Goal: Task Accomplishment & Management: Manage account settings

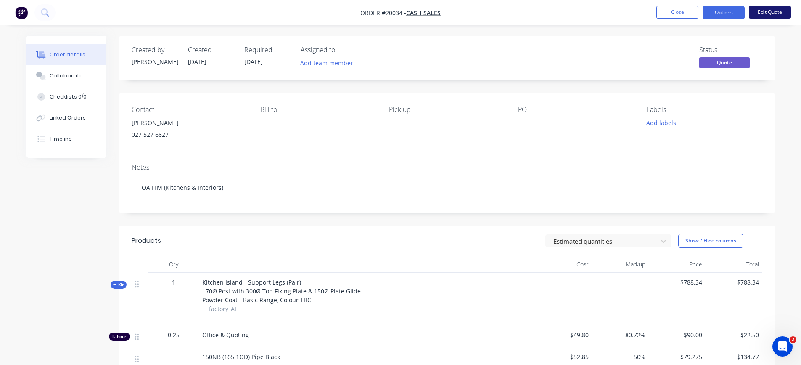
click at [779, 14] on button "Edit Quote" at bounding box center [770, 12] width 42 height 13
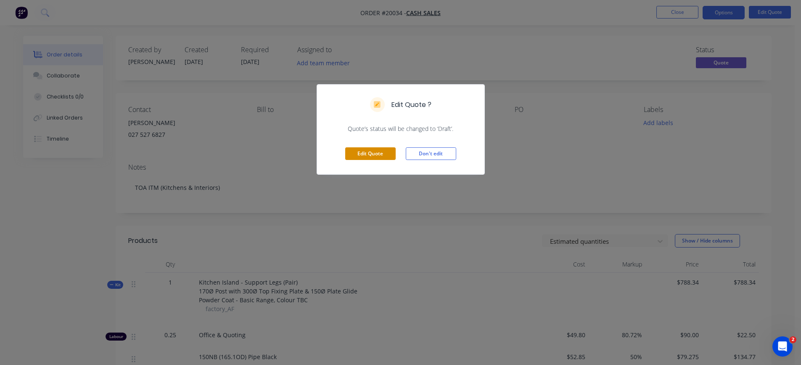
click at [377, 152] on button "Edit Quote" at bounding box center [370, 153] width 50 height 13
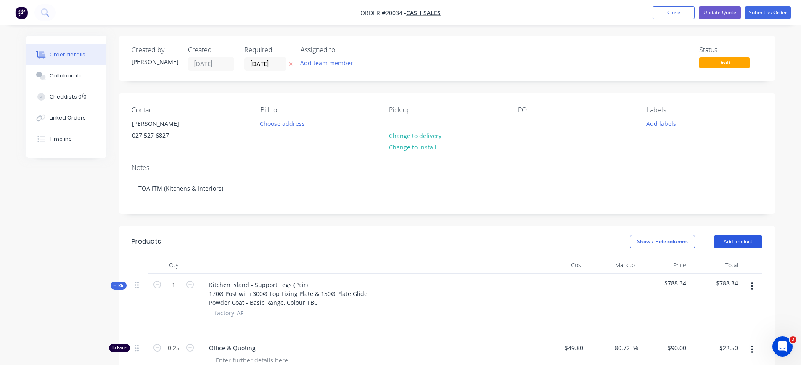
click at [729, 241] on button "Add product" at bounding box center [738, 241] width 48 height 13
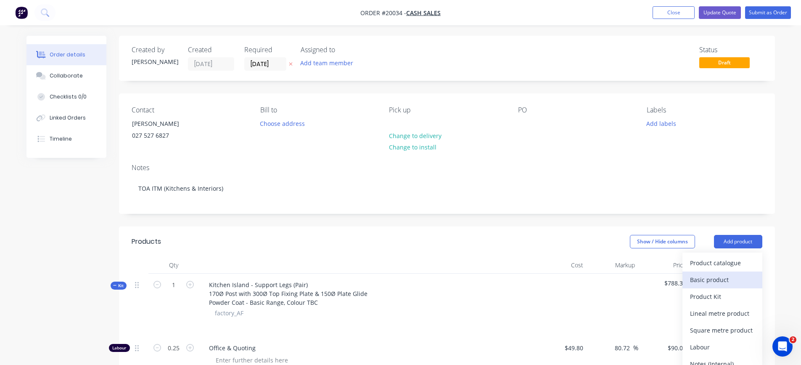
click at [719, 276] on div "Basic product" at bounding box center [722, 279] width 65 height 12
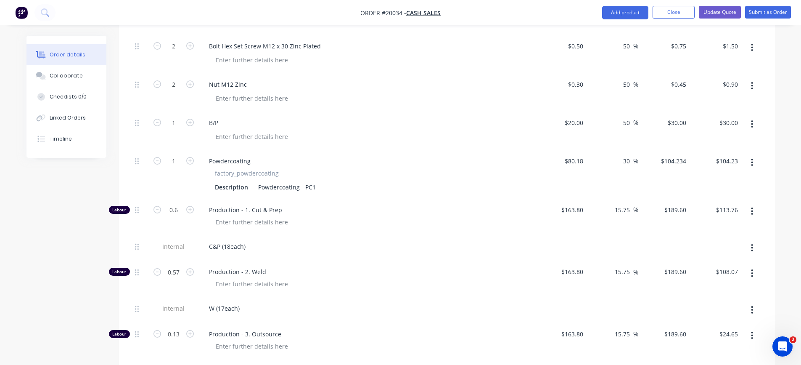
scroll to position [925, 0]
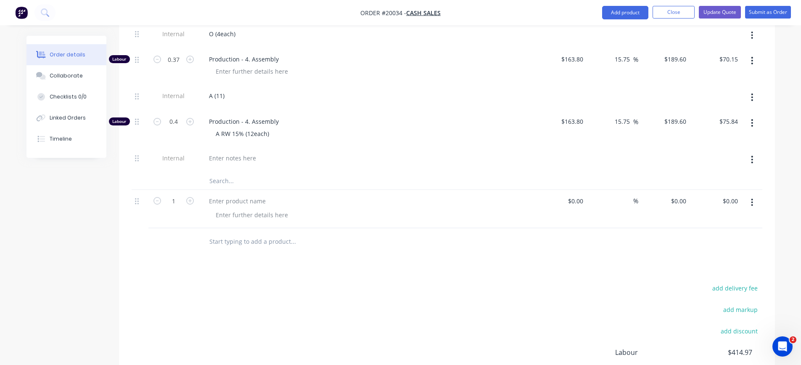
click at [752, 204] on icon "button" at bounding box center [753, 203] width 2 height 8
click at [694, 279] on div "Delete" at bounding box center [722, 275] width 65 height 12
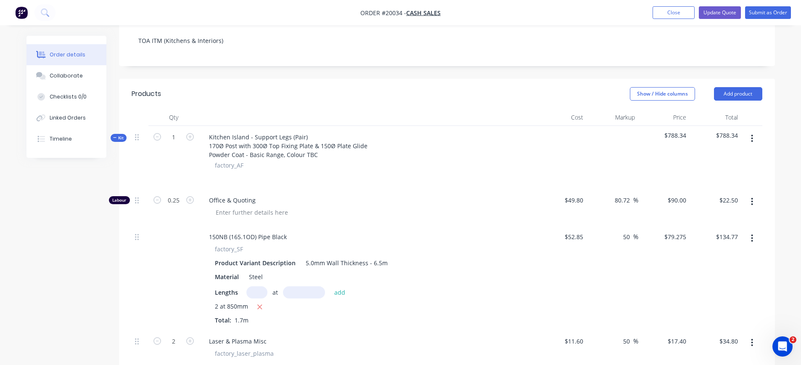
scroll to position [67, 0]
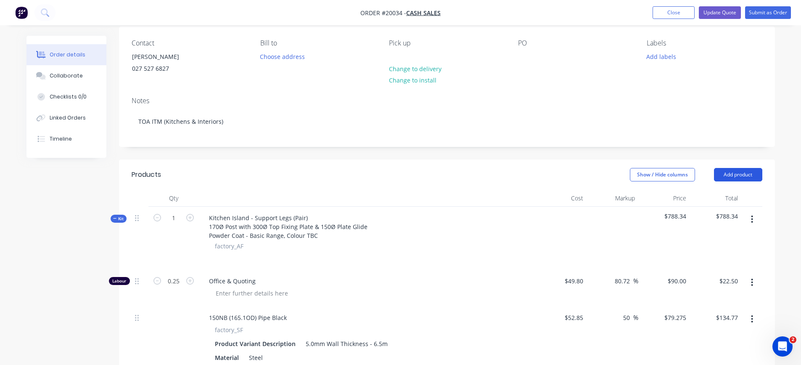
click at [751, 173] on button "Add product" at bounding box center [738, 174] width 48 height 13
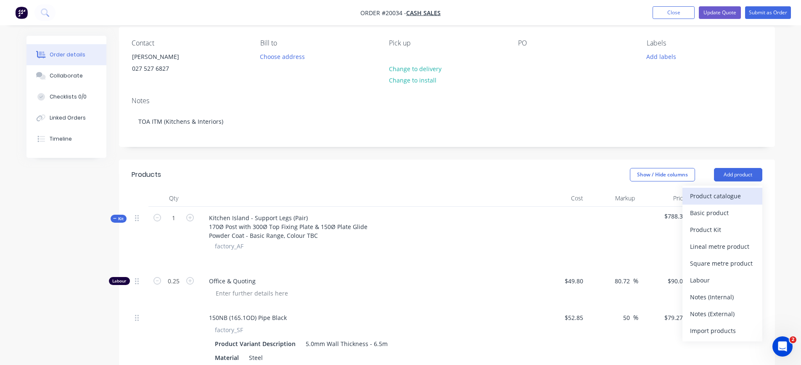
click at [715, 194] on div "Product catalogue" at bounding box center [722, 196] width 65 height 12
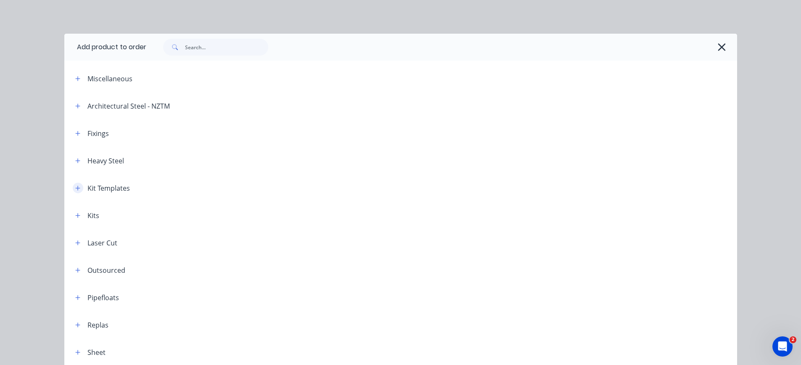
click at [75, 188] on icon "button" at bounding box center [77, 188] width 5 height 6
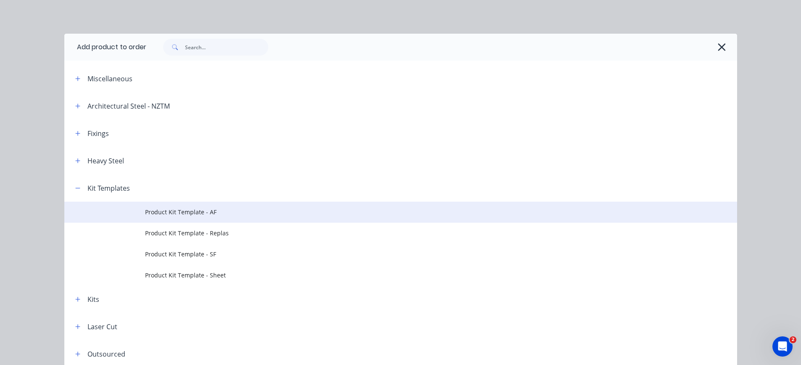
click at [166, 211] on span "Product Kit Template - AF" at bounding box center [382, 211] width 474 height 9
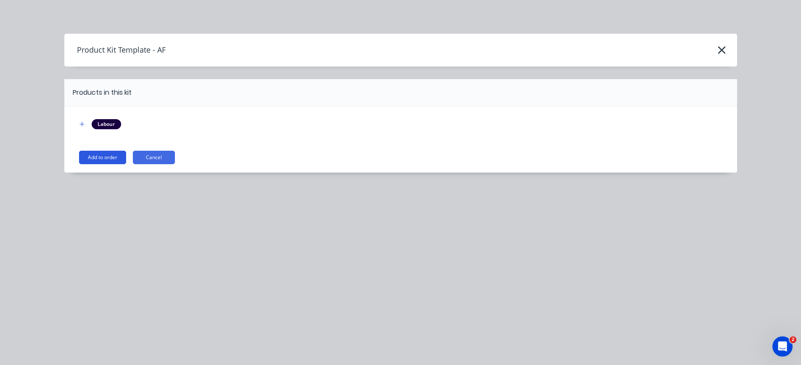
click at [109, 158] on button "Add to order" at bounding box center [102, 157] width 47 height 13
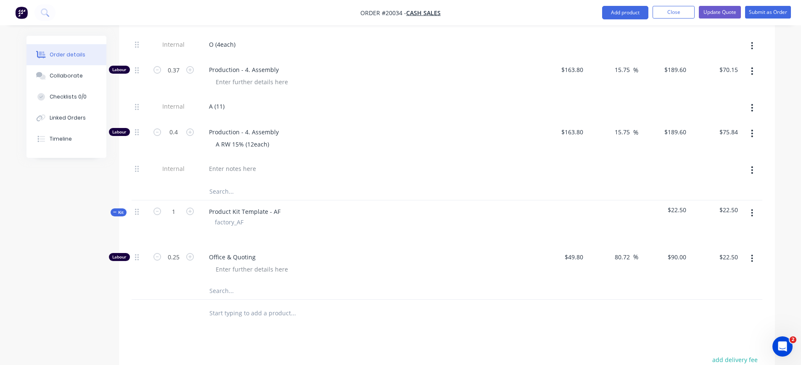
scroll to position [992, 0]
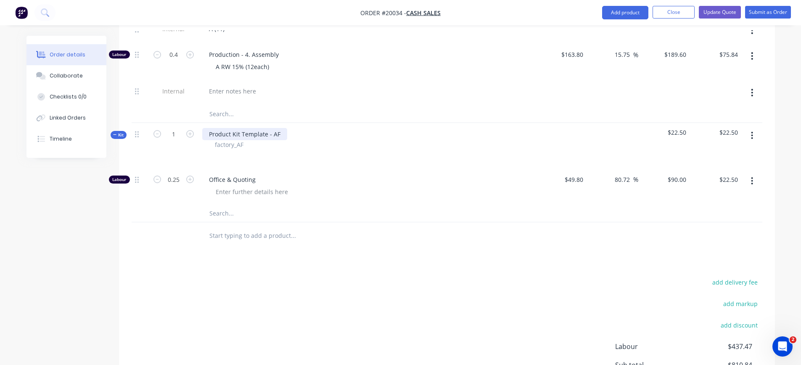
click at [263, 134] on div "Product Kit Template - AF" at bounding box center [244, 134] width 85 height 12
drag, startPoint x: 278, startPoint y: 133, endPoint x: 188, endPoint y: 133, distance: 90.4
click at [188, 133] on div "Kit 1 Product Kit Template - AF factory_AF $22.50 $22.50" at bounding box center [447, 145] width 631 height 45
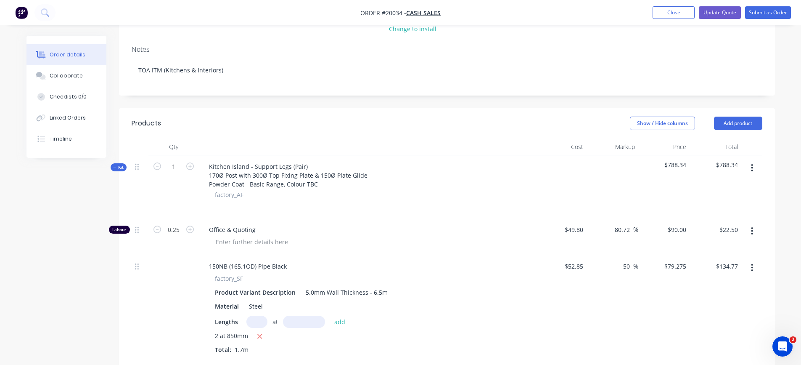
scroll to position [109, 0]
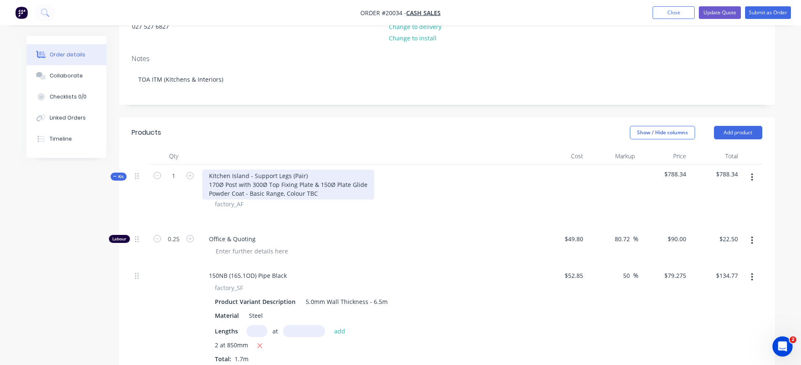
click at [258, 176] on div "Kitchen Island - Support Legs (Pair) 170Ø Post with 300Ø Top Fixing Plate & 150…" at bounding box center [288, 184] width 172 height 30
drag, startPoint x: 209, startPoint y: 175, endPoint x: 247, endPoint y: 175, distance: 38.3
click at [247, 175] on div "Kitchen Island - Support Legs (Pair) 170Ø Post with 300Ø Top Fixing Plate & 150…" at bounding box center [288, 184] width 172 height 30
copy div "[GEOGRAPHIC_DATA]"
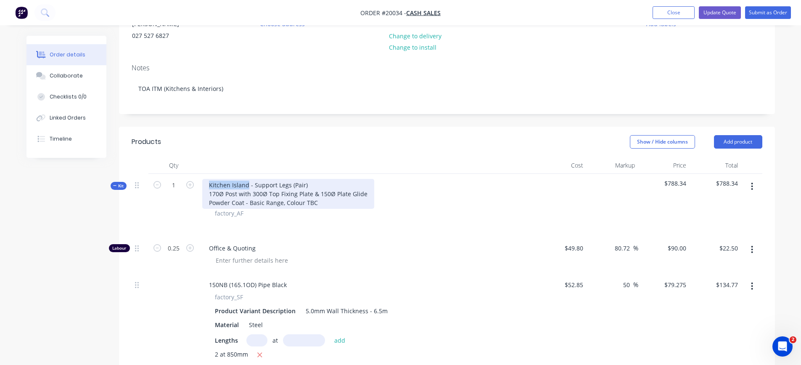
scroll to position [82, 0]
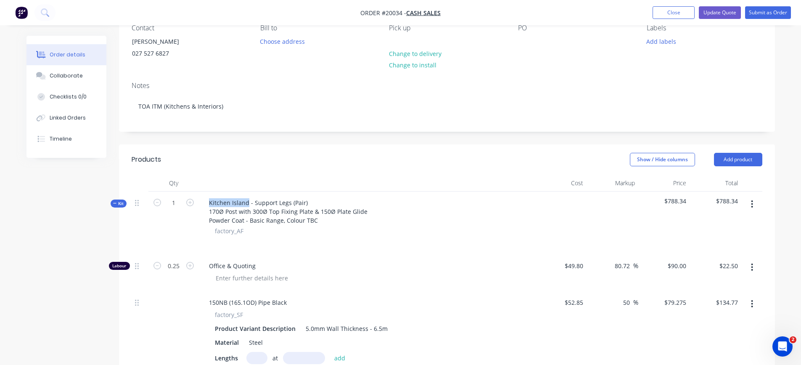
click at [752, 204] on icon "button" at bounding box center [753, 204] width 2 height 8
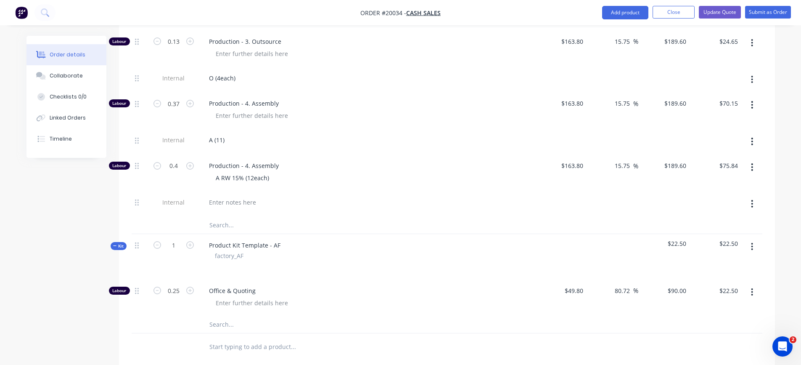
scroll to position [923, 0]
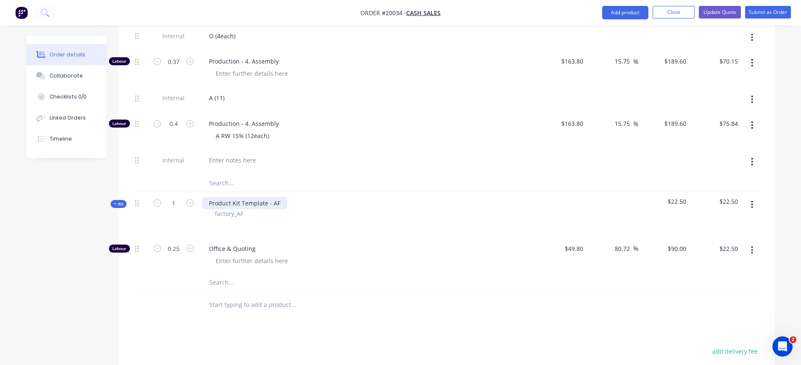
click at [257, 204] on div "Product Kit Template - AF" at bounding box center [244, 203] width 85 height 12
drag, startPoint x: 278, startPoint y: 204, endPoint x: 175, endPoint y: 203, distance: 102.6
click at [175, 203] on div "Kit 1 Product Kit Template - AF factory_AF $22.50 $22.50" at bounding box center [447, 214] width 631 height 45
paste div
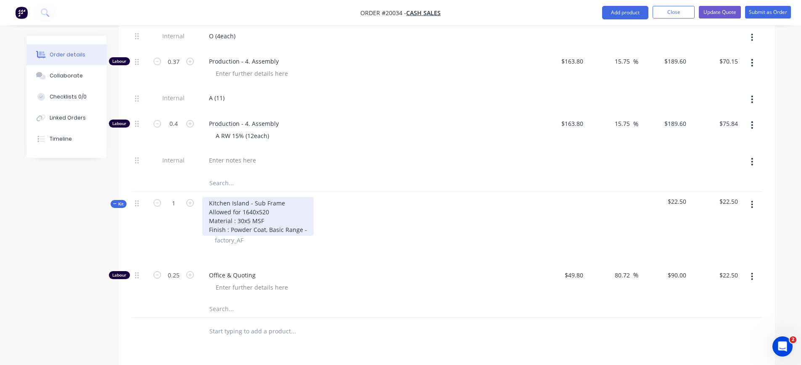
click at [267, 231] on div "Kitchen Island - Sub Frame Allowed for 1640x520 Material : 30x5 MSF Finish : Po…" at bounding box center [257, 216] width 111 height 39
click at [309, 232] on div "Kitchen Island - Sub Frame Allowed for 1640x520 Material : 30x5 MSF Finish : Po…" at bounding box center [259, 216] width 114 height 39
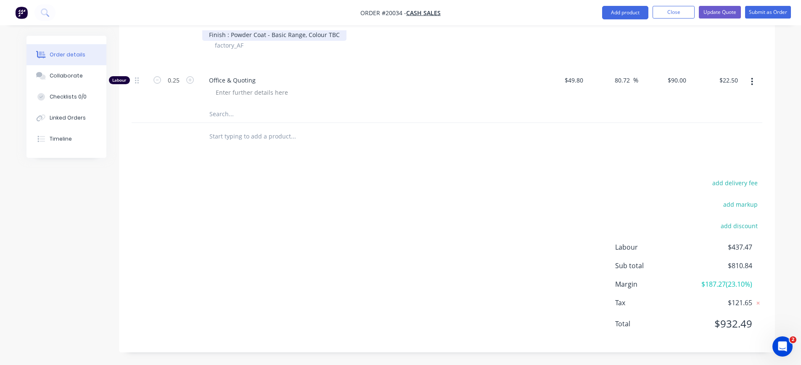
scroll to position [992, 0]
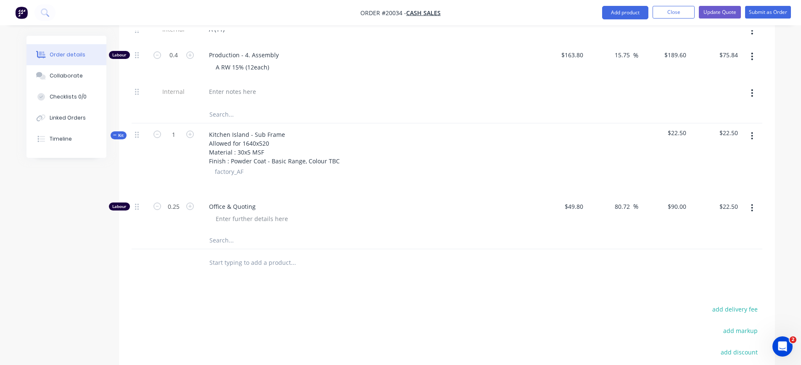
click at [753, 135] on icon "button" at bounding box center [752, 135] width 2 height 9
click at [739, 158] on div "Add product to kit" at bounding box center [722, 158] width 65 height 12
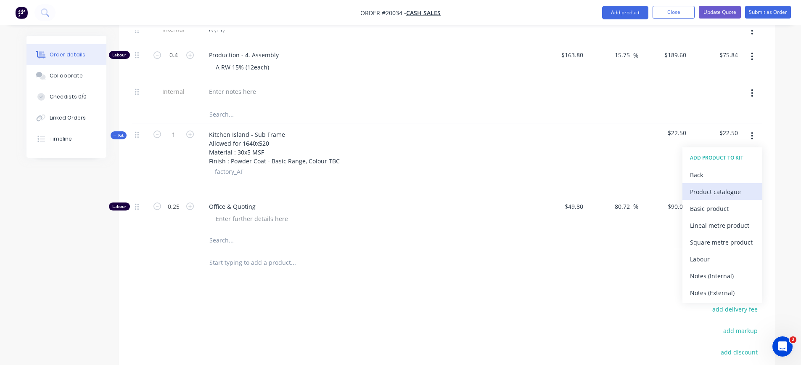
click at [718, 192] on div "Product catalogue" at bounding box center [722, 191] width 65 height 12
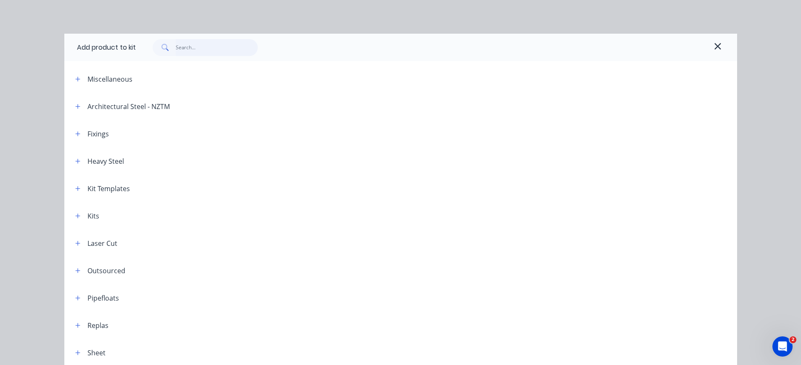
click at [222, 45] on input "text" at bounding box center [217, 47] width 82 height 17
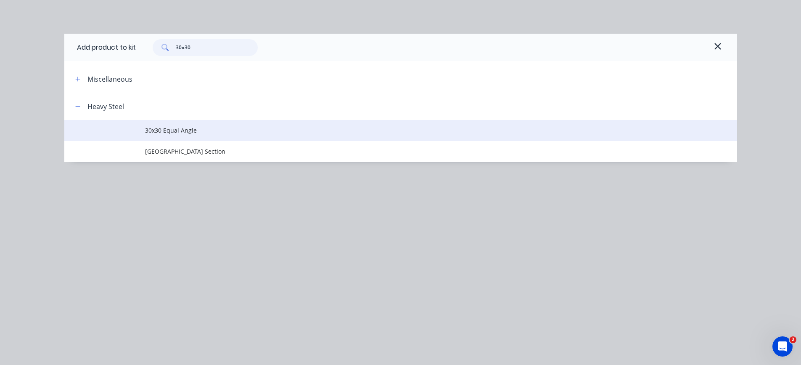
type input "30x30"
click at [174, 130] on span "30x30 Equal Angle" at bounding box center [382, 130] width 474 height 9
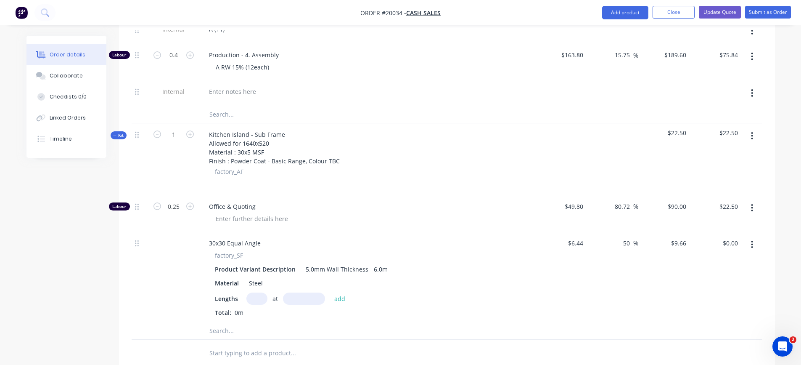
click at [255, 297] on input "text" at bounding box center [256, 298] width 21 height 12
type input "2"
type input "1640"
click at [330, 292] on button "add" at bounding box center [340, 297] width 20 height 11
type input "$31.68"
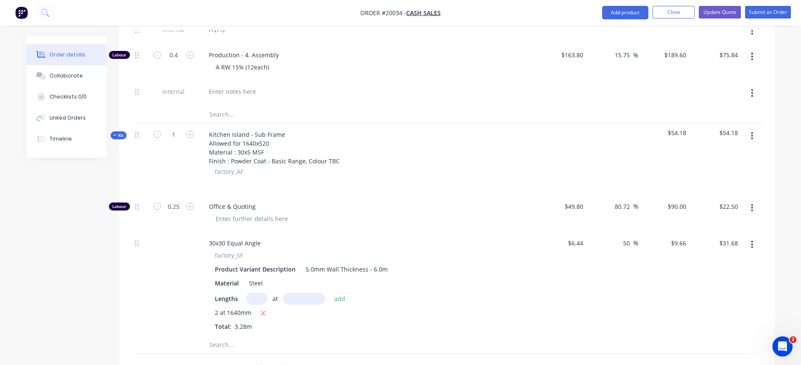
type input "2"
type input "3"
type input "520mm"
click at [336, 300] on button "add" at bounding box center [340, 297] width 20 height 11
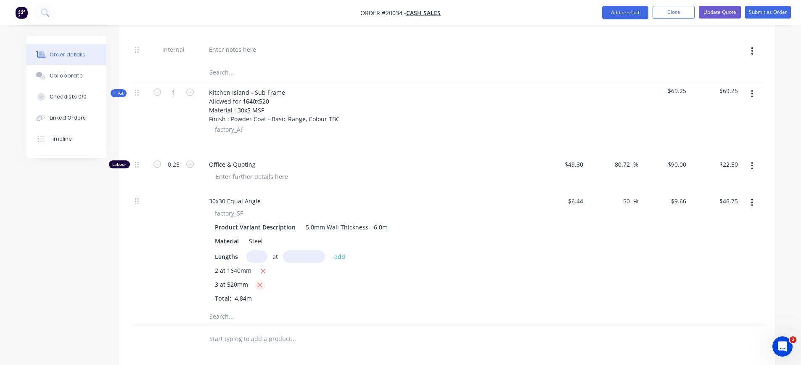
click at [260, 284] on icon "button" at bounding box center [260, 285] width 5 height 5
type input "$31.68"
click at [251, 259] on input "text" at bounding box center [256, 256] width 21 height 12
type input "4"
click at [290, 256] on input "text" at bounding box center [304, 256] width 42 height 12
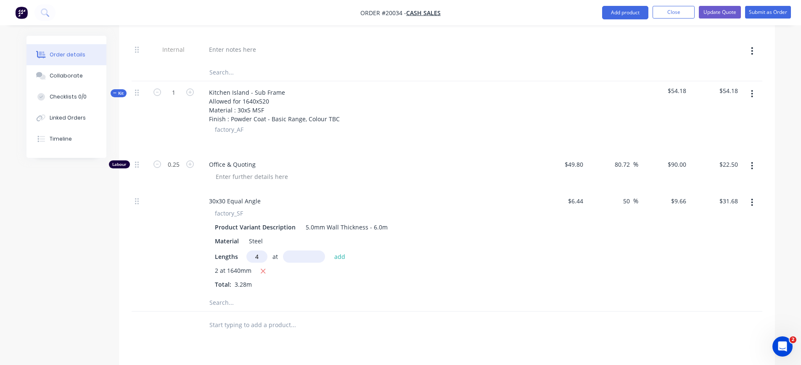
type input "6"
type input "520mm"
click at [335, 257] on button "add" at bounding box center [340, 255] width 20 height 11
type input "$51.78"
click at [751, 93] on icon "button" at bounding box center [752, 93] width 2 height 9
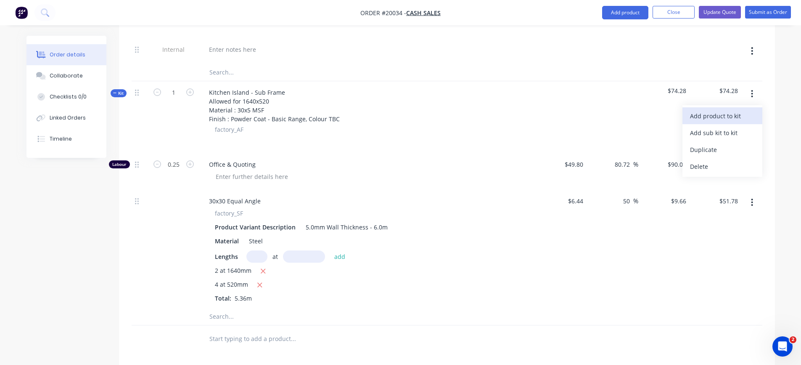
click at [744, 114] on div "Add product to kit" at bounding box center [722, 116] width 65 height 12
click at [559, 281] on div "$6.44 $6.44" at bounding box center [561, 249] width 52 height 118
click at [222, 315] on input "text" at bounding box center [293, 316] width 168 height 17
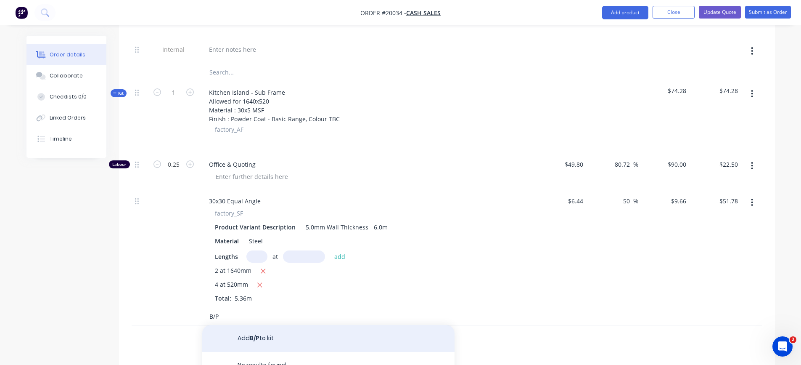
type input "B/P"
click at [261, 335] on button "Add B/P to kit" at bounding box center [328, 338] width 252 height 27
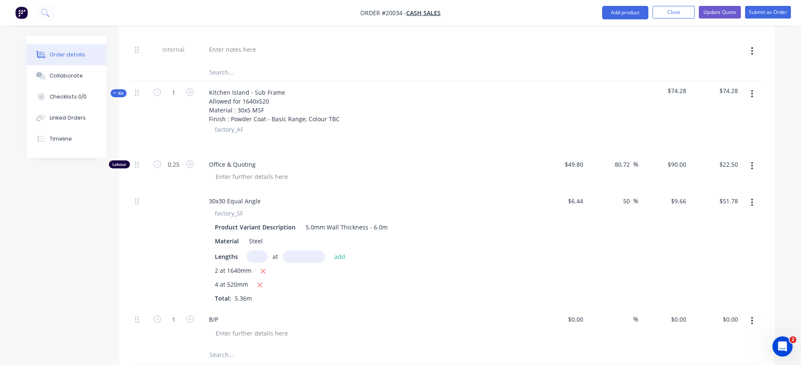
click at [752, 92] on icon "button" at bounding box center [752, 93] width 2 height 9
click at [739, 114] on div "Add product to kit" at bounding box center [722, 116] width 65 height 12
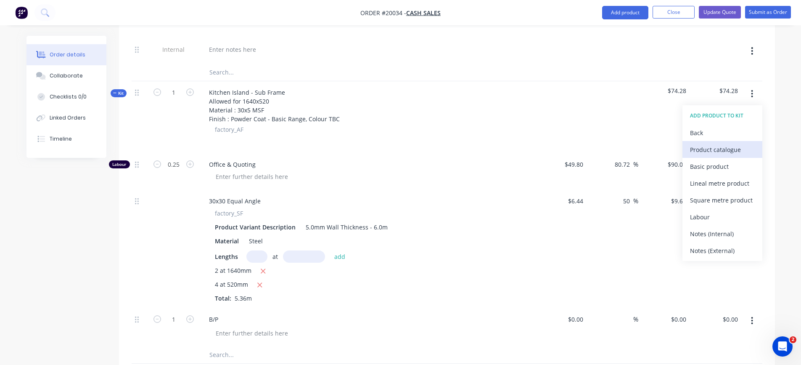
click at [724, 148] on div "Product catalogue" at bounding box center [722, 149] width 65 height 12
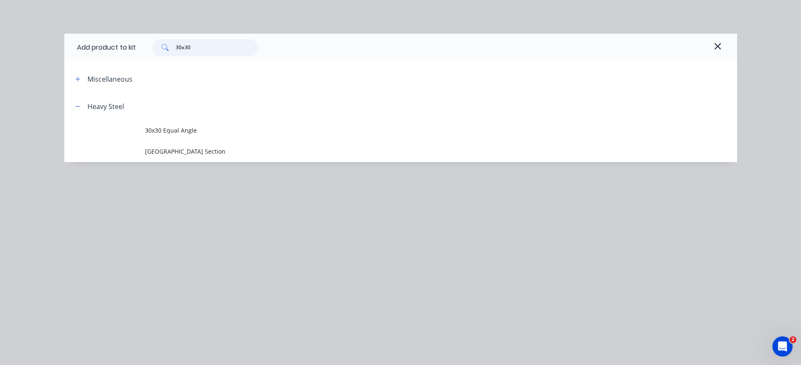
click at [212, 45] on input "30x30" at bounding box center [217, 47] width 82 height 17
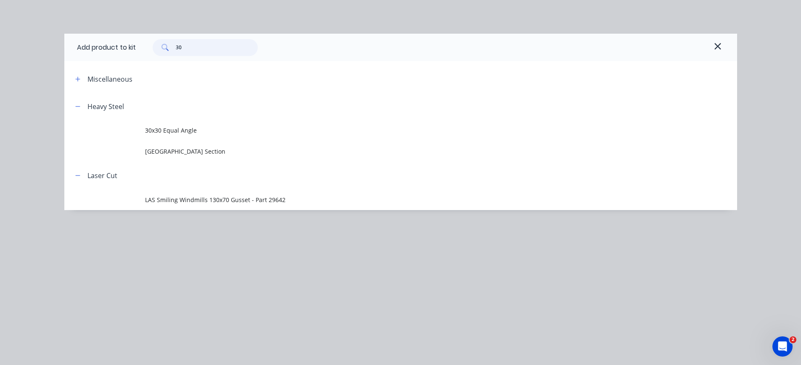
type input "3"
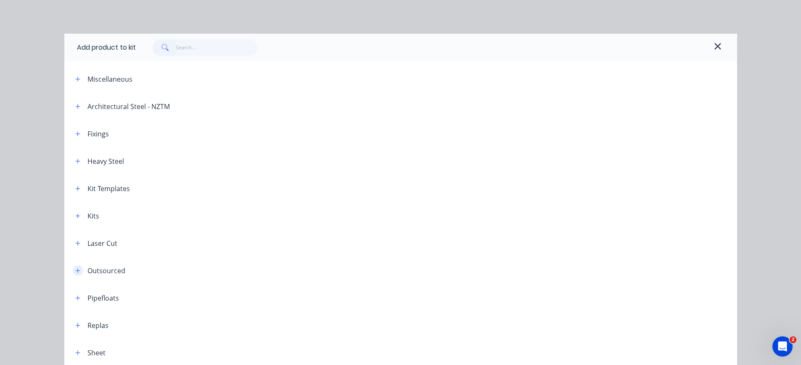
click at [73, 271] on button "button" at bounding box center [78, 270] width 11 height 11
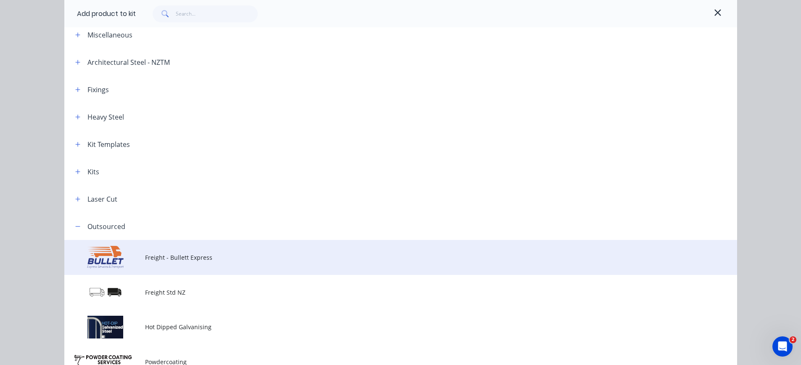
scroll to position [84, 0]
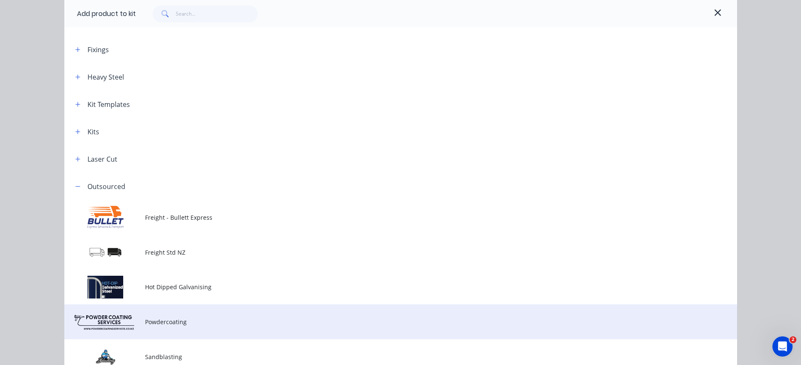
click at [157, 316] on td "Powdercoating" at bounding box center [441, 321] width 592 height 35
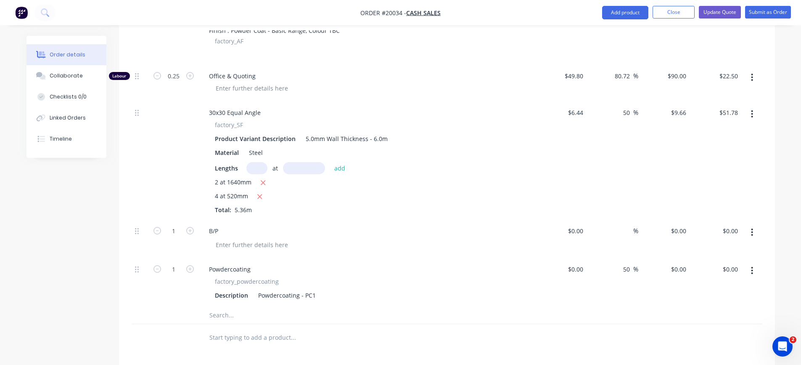
scroll to position [1202, 0]
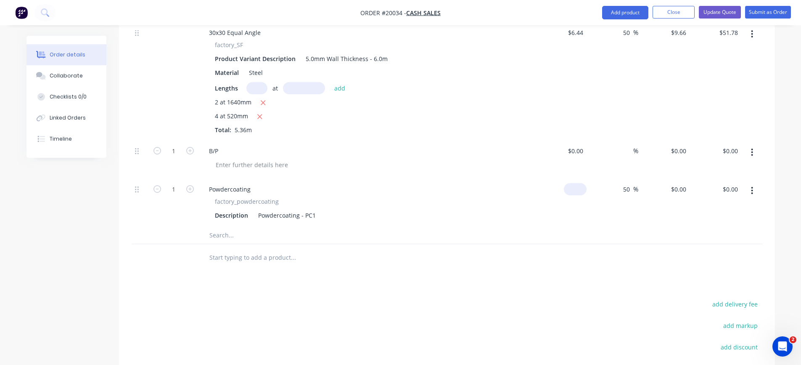
click at [580, 186] on input at bounding box center [576, 189] width 19 height 12
type input "$49.30"
type input "$73.95"
click at [578, 208] on div "$49.30 49.30" at bounding box center [561, 202] width 52 height 49
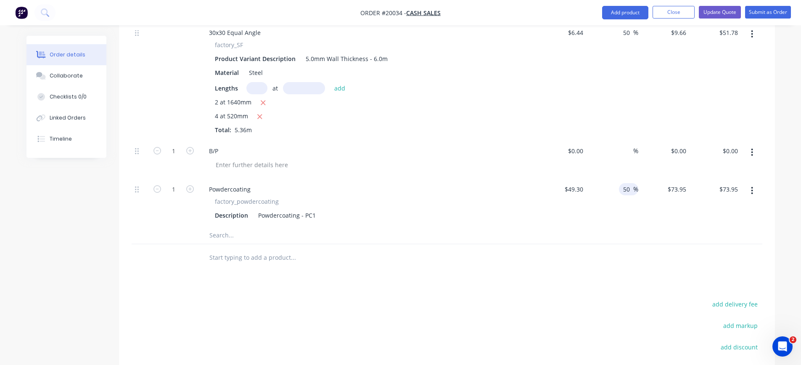
click at [626, 189] on input "50" at bounding box center [627, 189] width 11 height 12
type input "30"
type input "$64.09"
click at [629, 207] on div "30 30 %" at bounding box center [613, 202] width 52 height 49
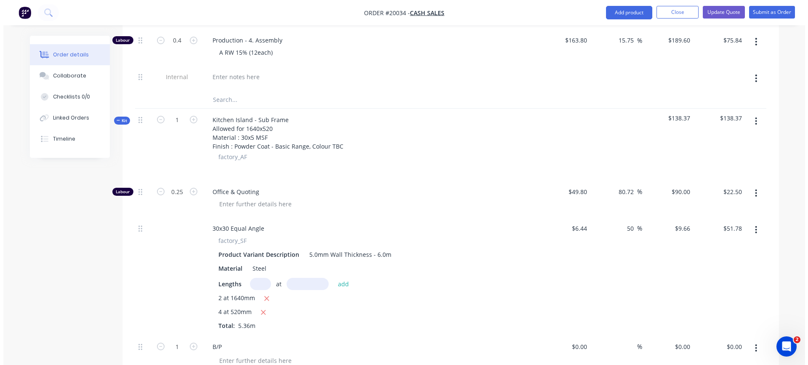
scroll to position [992, 0]
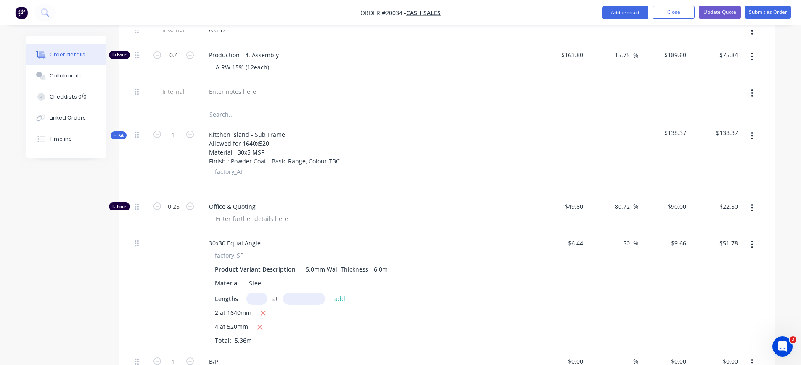
click at [754, 137] on button "button" at bounding box center [752, 135] width 20 height 15
click at [731, 159] on div "Add product to kit" at bounding box center [722, 158] width 65 height 12
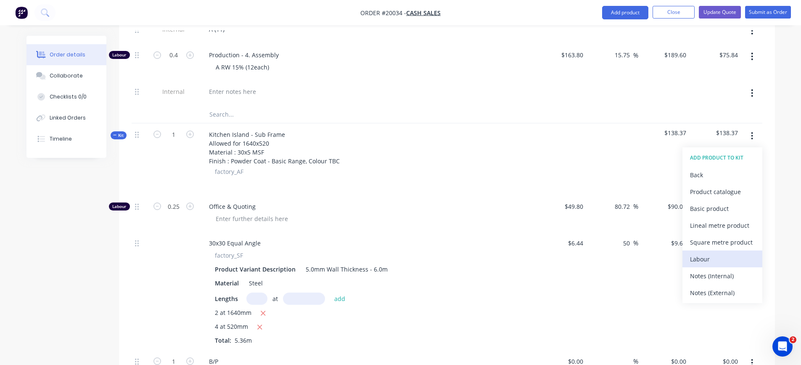
click at [704, 254] on div "Labour" at bounding box center [722, 259] width 65 height 12
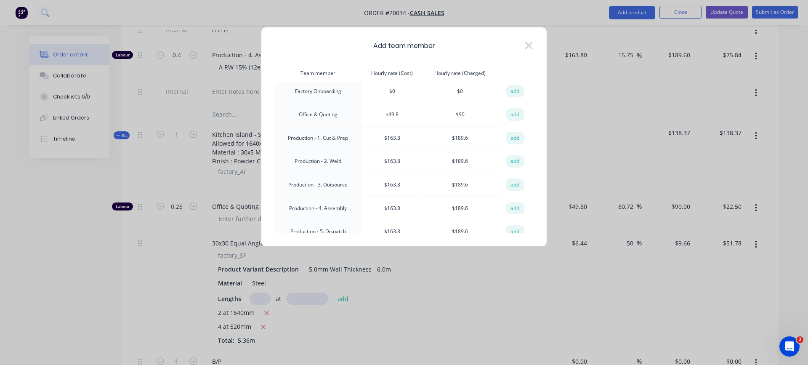
scroll to position [126, 0]
click at [506, 132] on button "add" at bounding box center [515, 133] width 19 height 13
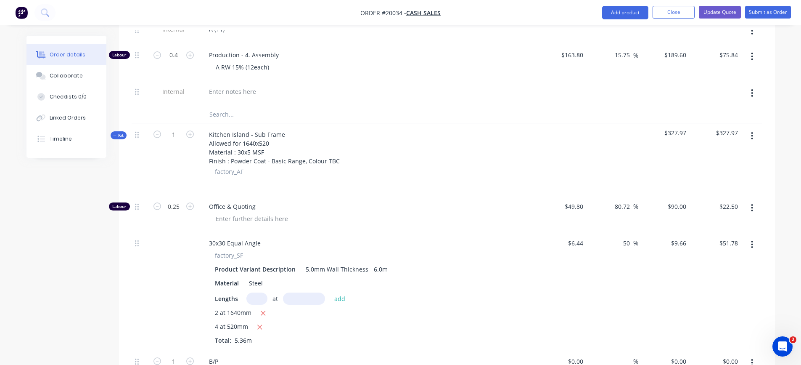
click at [755, 135] on button "button" at bounding box center [752, 135] width 20 height 15
click at [732, 159] on div "Add product to kit" at bounding box center [722, 158] width 65 height 12
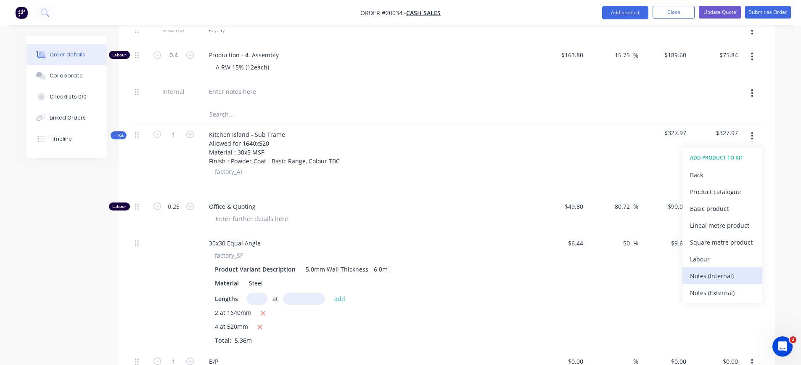
click at [702, 273] on div "Notes (Internal)" at bounding box center [722, 276] width 65 height 12
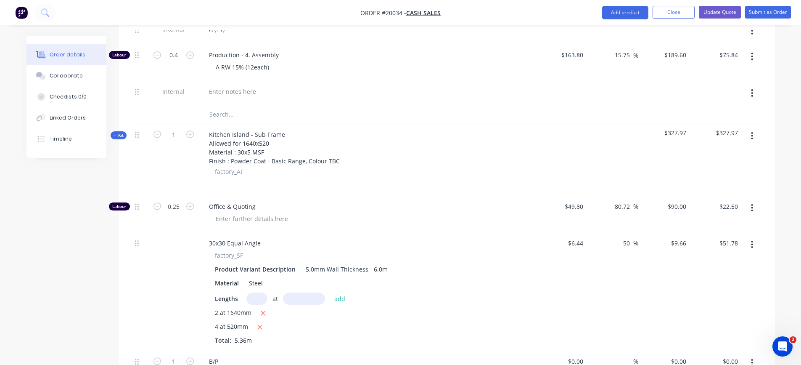
click at [752, 138] on icon "button" at bounding box center [753, 136] width 2 height 8
click at [728, 161] on div "Add product to kit" at bounding box center [722, 158] width 65 height 12
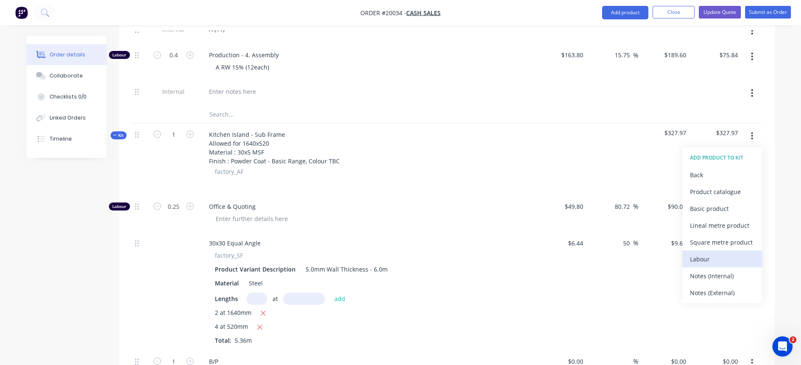
click at [710, 256] on div "Labour" at bounding box center [722, 259] width 65 height 12
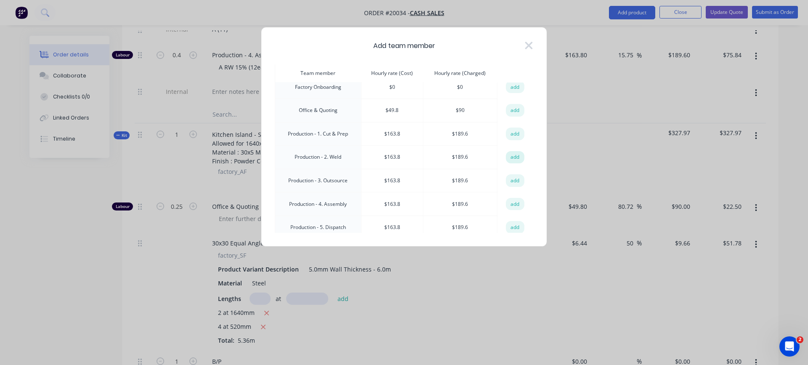
click at [508, 157] on button "add" at bounding box center [515, 157] width 19 height 13
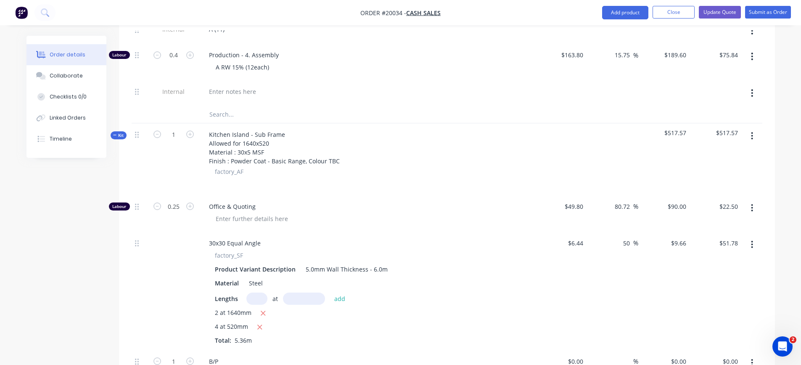
click at [755, 134] on button "button" at bounding box center [752, 135] width 20 height 15
click at [710, 161] on div "Add product to kit" at bounding box center [722, 158] width 65 height 12
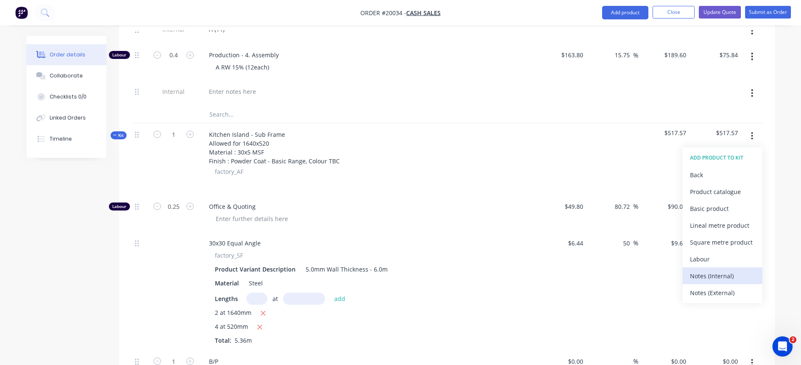
click at [699, 273] on div "Notes (Internal)" at bounding box center [722, 276] width 65 height 12
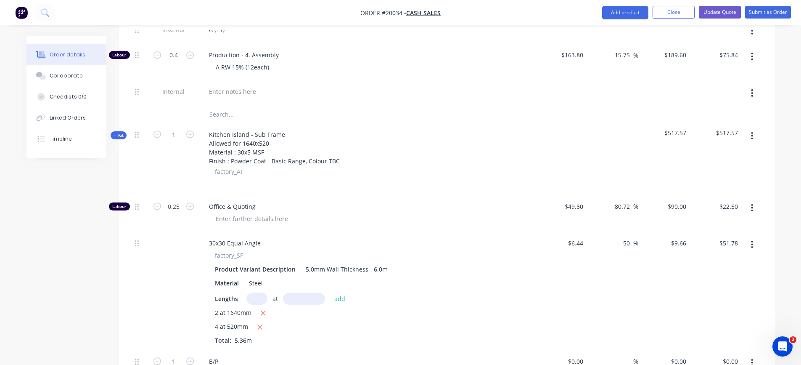
click at [749, 136] on button "button" at bounding box center [752, 135] width 20 height 15
click at [724, 159] on div "Add product to kit" at bounding box center [722, 158] width 65 height 12
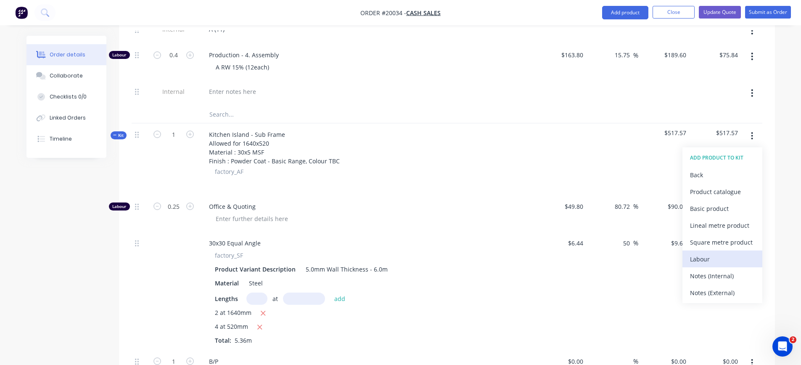
click at [700, 257] on div "Labour" at bounding box center [722, 259] width 65 height 12
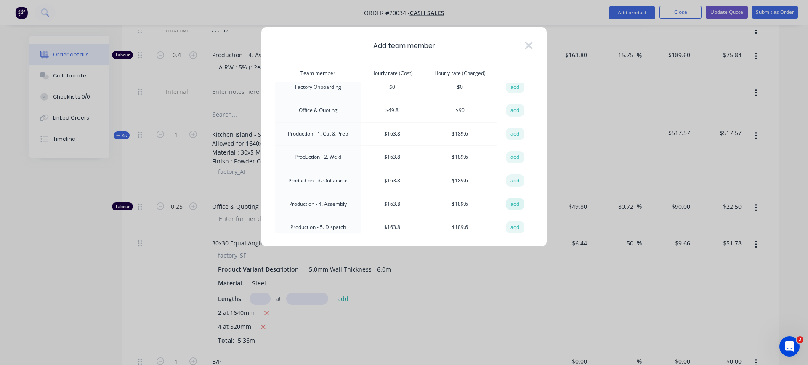
click at [509, 201] on button "add" at bounding box center [515, 204] width 19 height 13
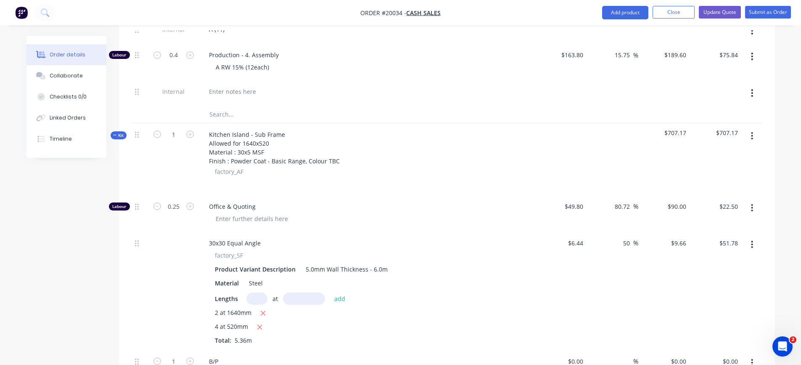
click at [752, 136] on icon "button" at bounding box center [753, 136] width 2 height 8
click at [743, 156] on div "Add product to kit" at bounding box center [722, 158] width 65 height 12
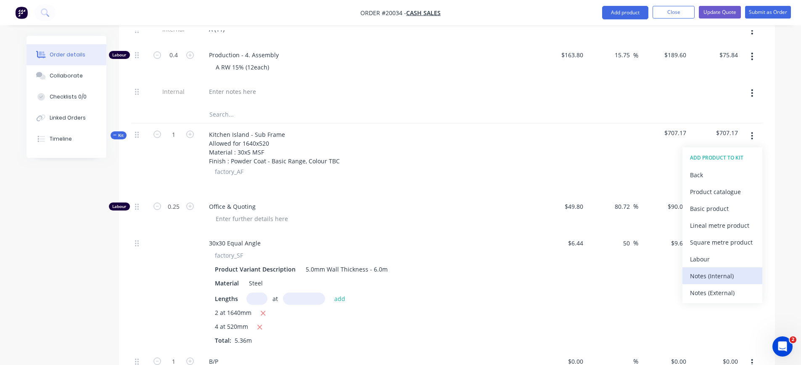
click at [711, 278] on div "Notes (Internal)" at bounding box center [722, 276] width 65 height 12
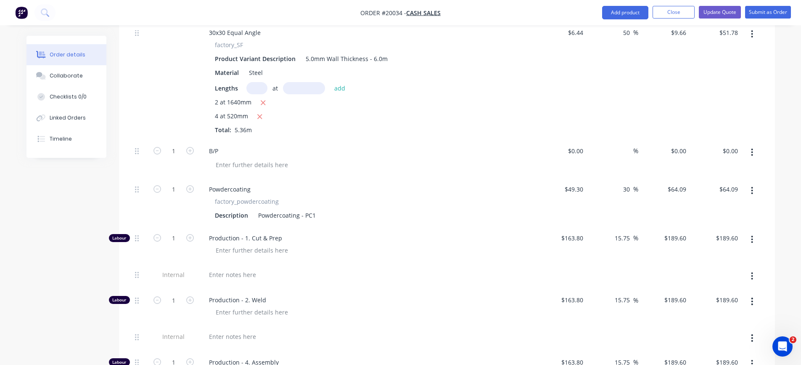
scroll to position [1328, 0]
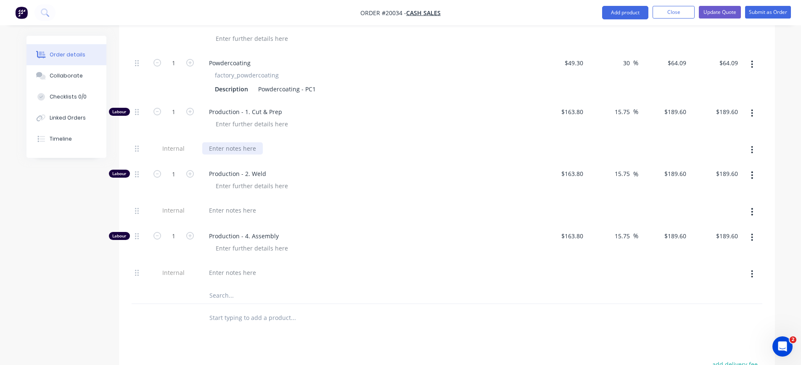
click at [239, 147] on div at bounding box center [232, 148] width 61 height 12
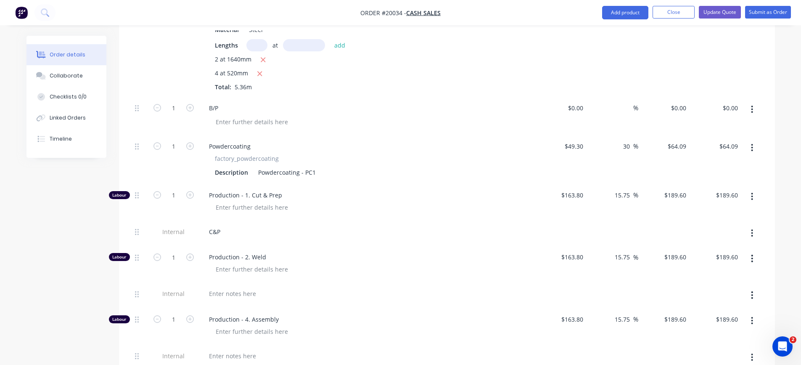
scroll to position [1244, 0]
click at [242, 235] on div "C&P" at bounding box center [367, 232] width 330 height 12
click at [222, 233] on div "C&P" at bounding box center [214, 232] width 25 height 12
click at [176, 196] on input "1" at bounding box center [174, 196] width 22 height 13
type input "0.38"
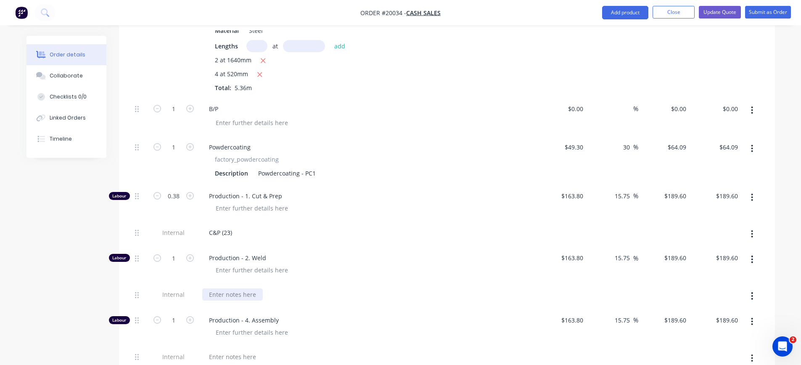
type input "$72.05"
click at [241, 293] on div at bounding box center [232, 294] width 61 height 12
click at [177, 257] on input "1" at bounding box center [174, 258] width 22 height 13
type input "0.43"
type input "$81.53"
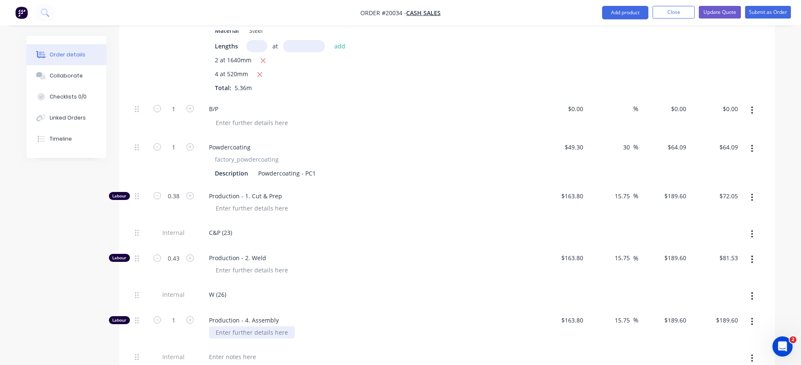
click at [276, 330] on div at bounding box center [252, 332] width 86 height 12
click at [177, 320] on input "1" at bounding box center [174, 320] width 22 height 13
type input "0.22"
type input "$41.71"
click at [266, 336] on div "A + RW 15% (13)" at bounding box center [238, 332] width 58 height 12
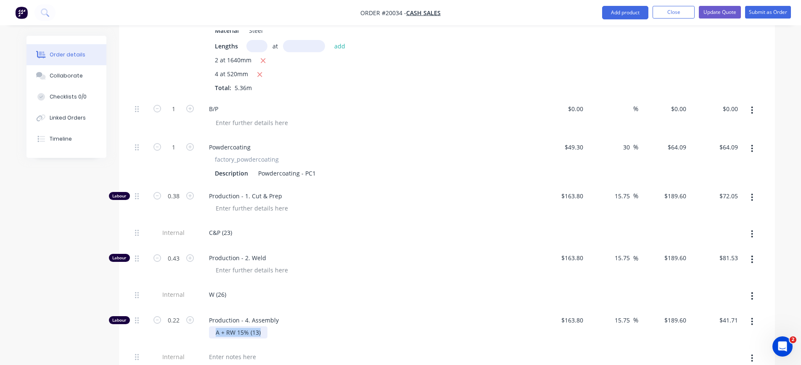
drag, startPoint x: 260, startPoint y: 333, endPoint x: 216, endPoint y: 334, distance: 44.2
click at [216, 334] on div "A + RW 15% (13)" at bounding box center [238, 332] width 58 height 12
copy div "A + RW 15% (13)"
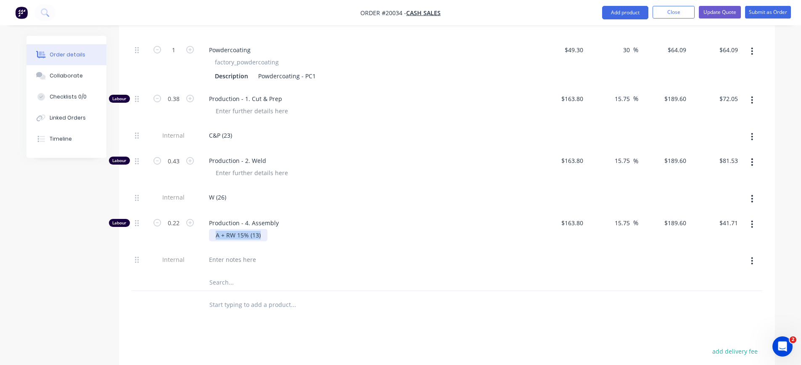
scroll to position [1370, 0]
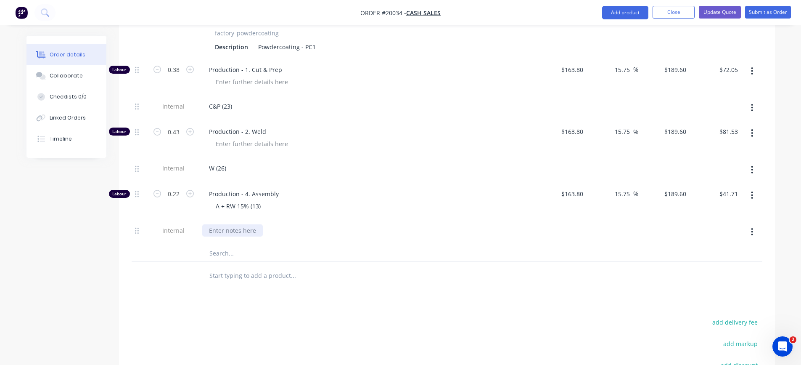
click at [229, 231] on div at bounding box center [232, 230] width 61 height 12
paste div
drag, startPoint x: 262, startPoint y: 207, endPoint x: 209, endPoint y: 209, distance: 53.5
click at [209, 209] on div "A + RW 15% (13)" at bounding box center [238, 206] width 58 height 12
click at [297, 238] on div "A + RW 15% (13)" at bounding box center [367, 232] width 336 height 26
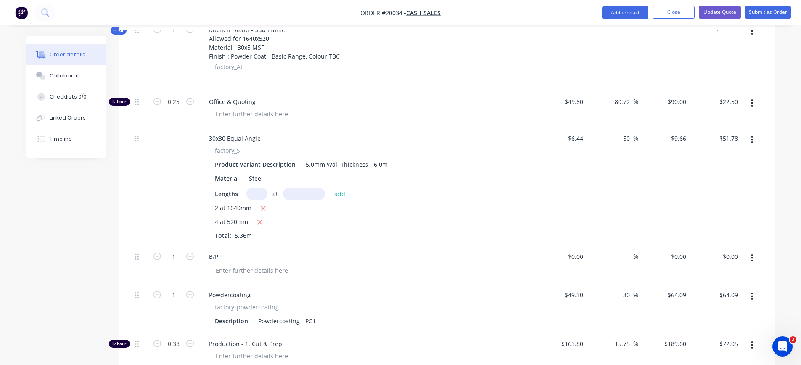
scroll to position [1076, 0]
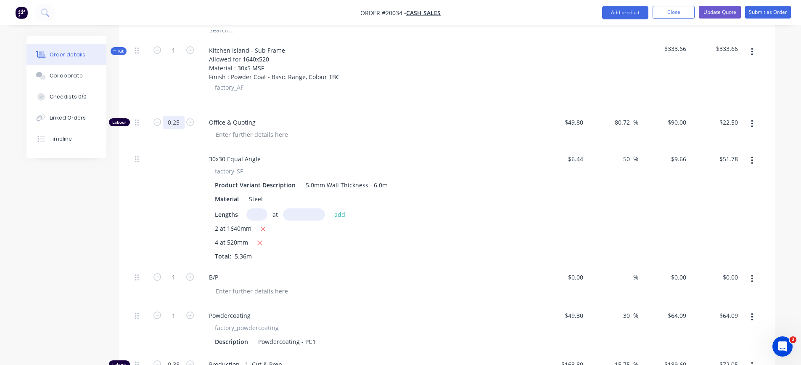
click at [180, 122] on input "0.25" at bounding box center [174, 122] width 22 height 13
drag, startPoint x: 582, startPoint y: 277, endPoint x: 571, endPoint y: 278, distance: 11.4
click at [571, 278] on div at bounding box center [561, 285] width 52 height 38
type input "$10.00"
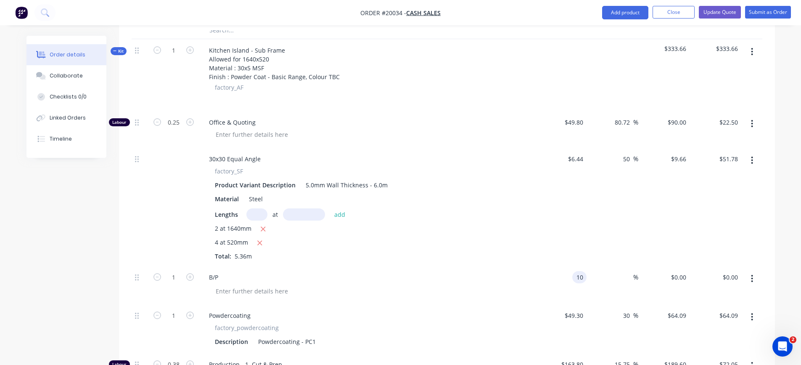
type input "$10.00"
type input "50"
type input "$15.00"
click at [536, 278] on div "$10.00 $10.00" at bounding box center [561, 285] width 52 height 38
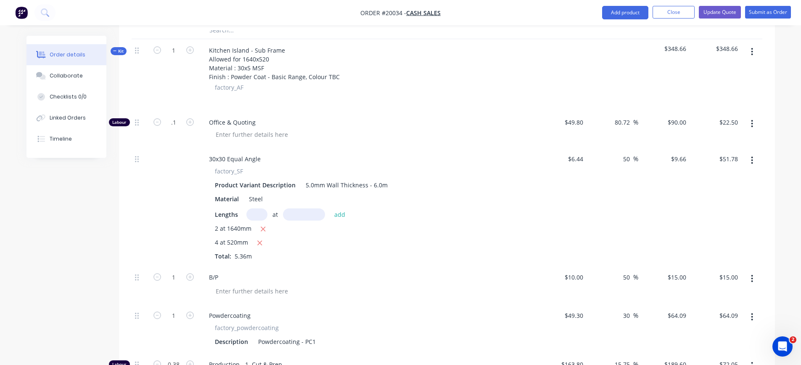
type input "0.1"
type input "$9.00"
click at [453, 127] on div "Office & Quoting" at bounding box center [367, 129] width 336 height 37
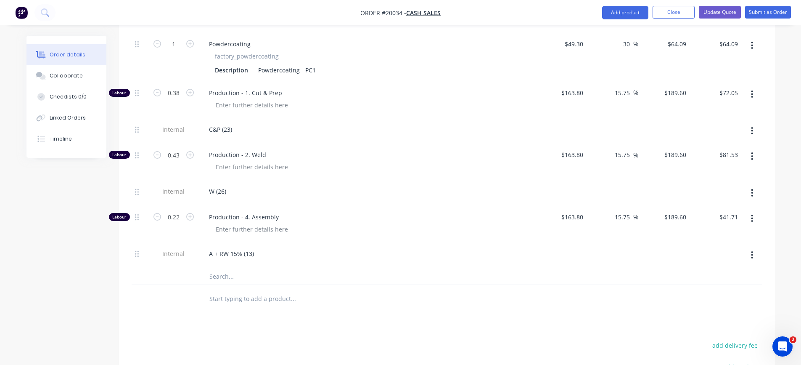
scroll to position [1328, 0]
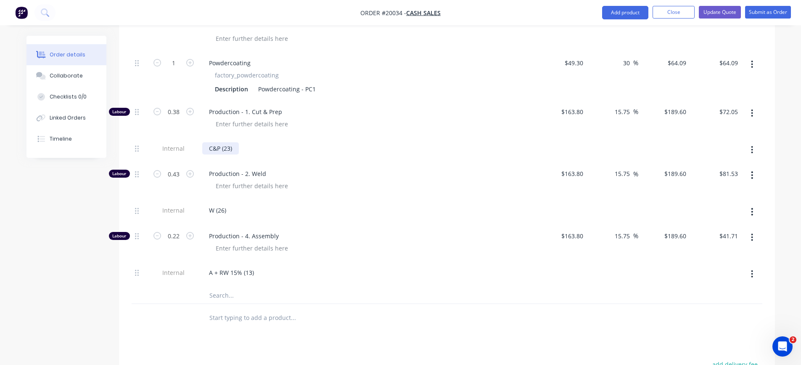
click at [230, 146] on div "C&P (23)" at bounding box center [220, 148] width 37 height 12
click at [182, 110] on input "0.38" at bounding box center [174, 112] width 22 height 13
type input "0.28"
type input "$53.09"
click at [342, 187] on div at bounding box center [370, 186] width 323 height 12
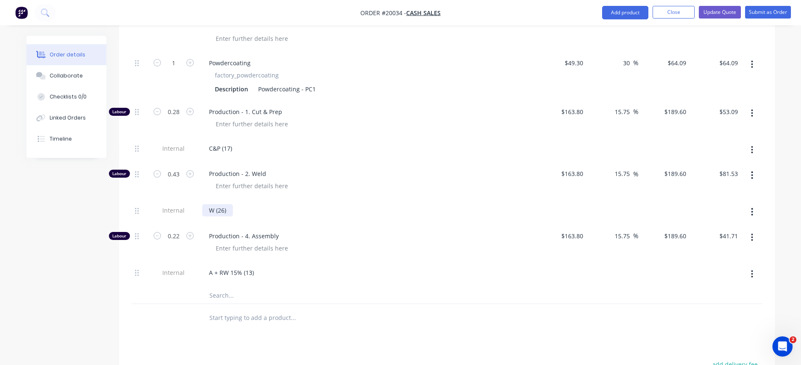
click at [224, 209] on div "W (26)" at bounding box center [217, 210] width 31 height 12
type input "0.37"
type input "$70.15"
click at [435, 215] on div "W (22)" at bounding box center [367, 210] width 330 height 12
drag, startPoint x: 244, startPoint y: 276, endPoint x: 252, endPoint y: 275, distance: 8.5
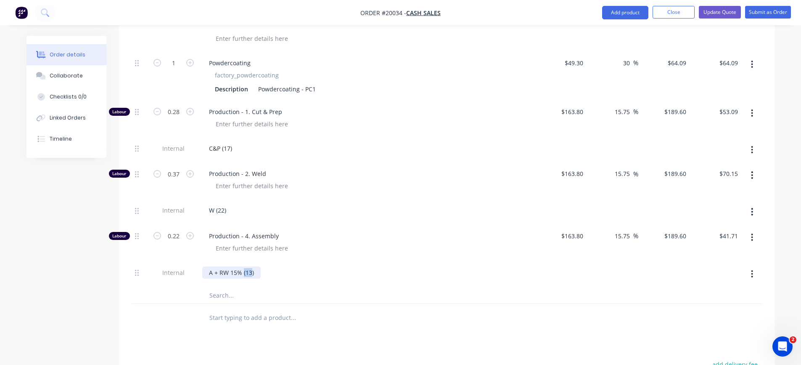
click at [252, 275] on div "A + RW 15% (13)" at bounding box center [231, 272] width 58 height 12
drag, startPoint x: 252, startPoint y: 275, endPoint x: 247, endPoint y: 276, distance: 4.7
click at [247, 276] on div "A + RW 15% (13)" at bounding box center [231, 272] width 58 height 12
click at [326, 277] on div "A + RW 15% (11" at bounding box center [367, 272] width 330 height 12
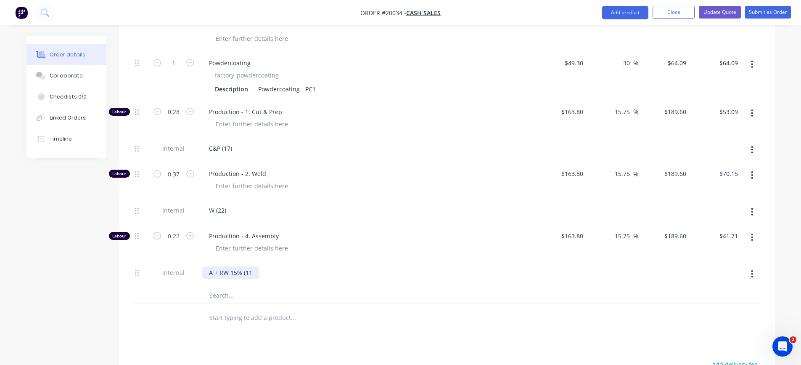
click at [252, 271] on div "A + RW 15% (11" at bounding box center [230, 272] width 57 height 12
type input "0.18"
type input "$34.13"
click at [452, 278] on div "A + RW 15% (11)" at bounding box center [367, 272] width 330 height 12
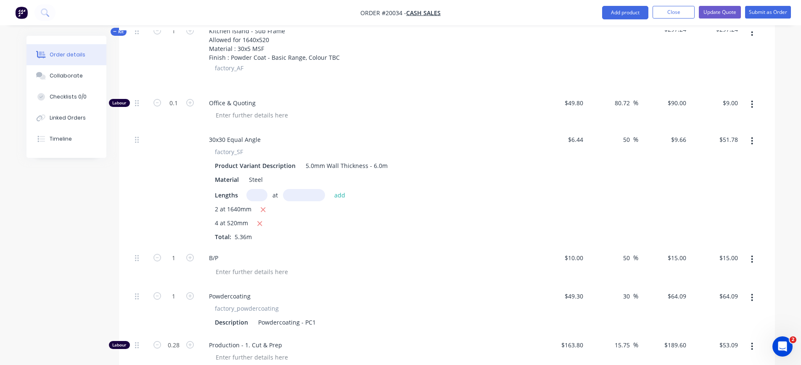
scroll to position [1076, 0]
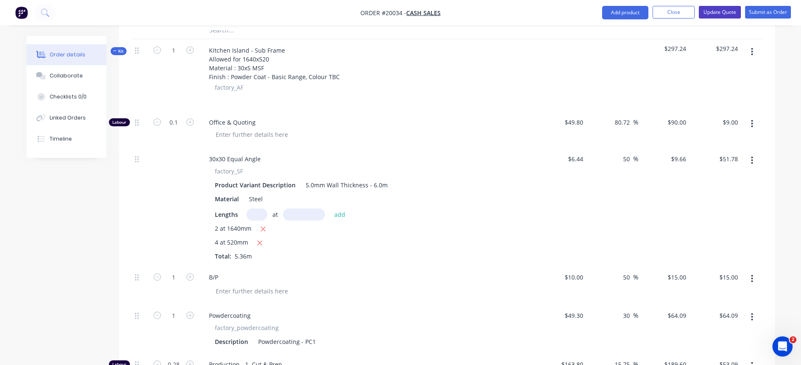
click at [721, 12] on button "Update Quote" at bounding box center [720, 12] width 42 height 13
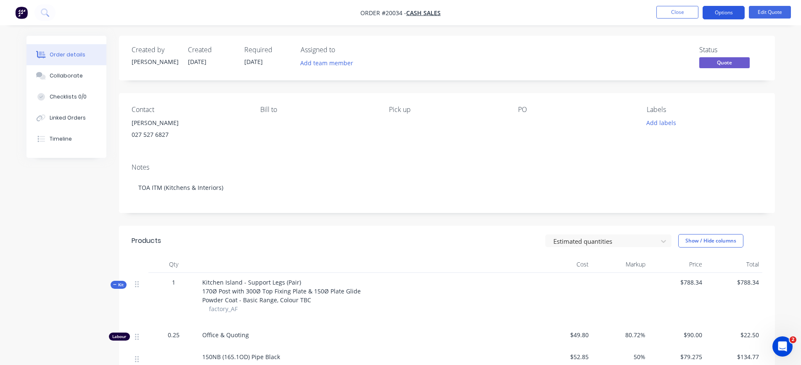
click at [727, 14] on button "Options" at bounding box center [724, 12] width 42 height 13
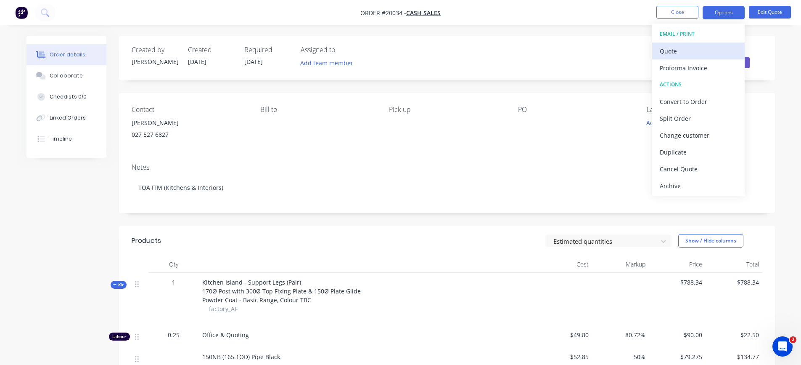
click at [682, 51] on div "Quote" at bounding box center [698, 51] width 77 height 12
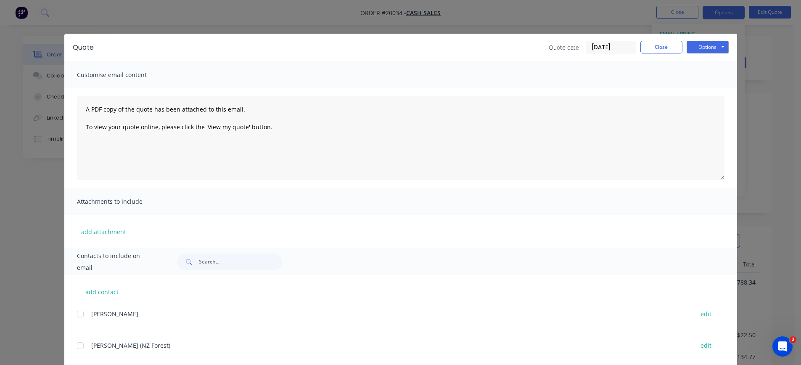
scroll to position [81, 0]
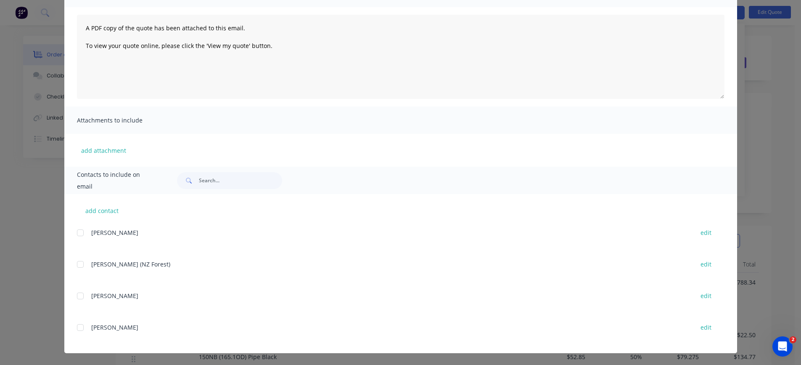
click at [93, 330] on span "[PERSON_NAME]" at bounding box center [114, 327] width 47 height 8
click at [75, 327] on div at bounding box center [80, 327] width 17 height 17
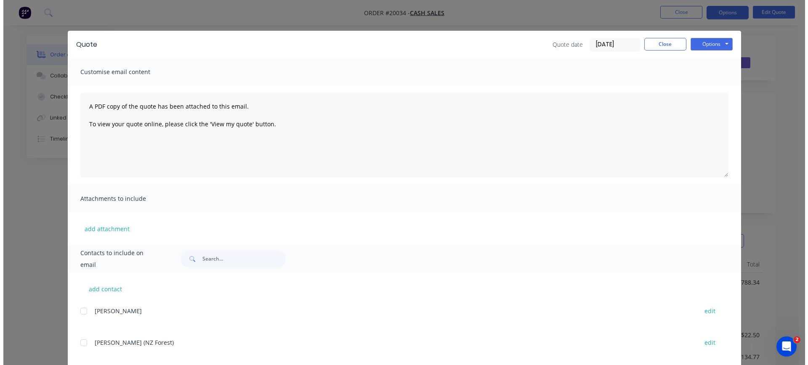
scroll to position [0, 0]
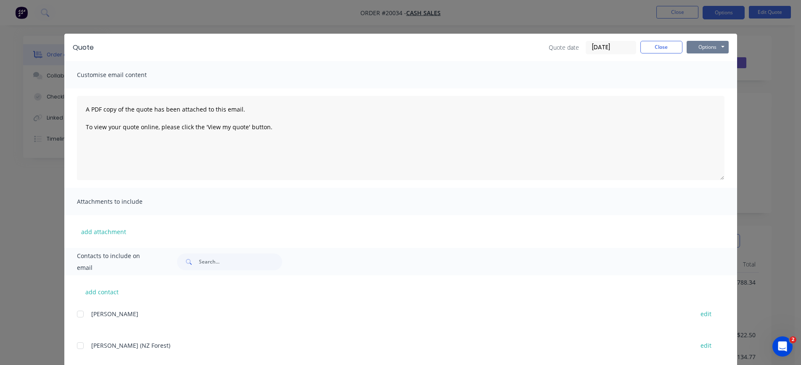
click at [697, 48] on button "Options" at bounding box center [708, 47] width 42 height 13
click at [705, 65] on button "Preview" at bounding box center [714, 62] width 54 height 14
click at [716, 47] on button "Options" at bounding box center [708, 47] width 42 height 13
click at [709, 60] on button "Preview" at bounding box center [714, 62] width 54 height 14
click at [657, 50] on button "Close" at bounding box center [662, 47] width 42 height 13
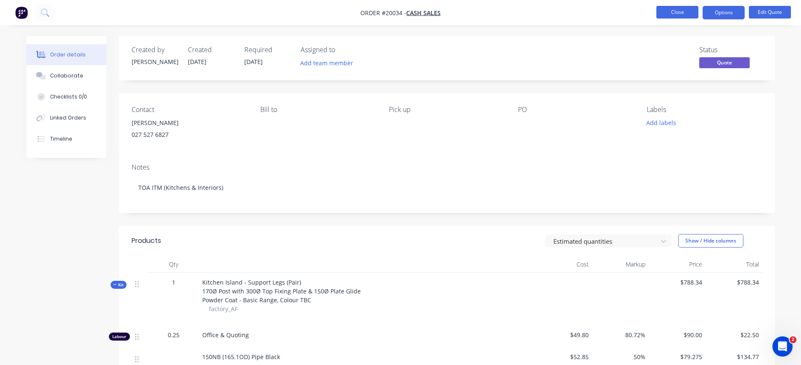
click at [678, 14] on button "Close" at bounding box center [678, 12] width 42 height 13
